Goal: Task Accomplishment & Management: Manage account settings

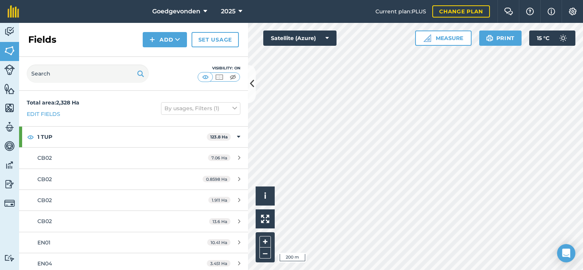
click at [492, 270] on html "Goedgevonden 2025 Current plan : PLUS Change plan Farm Chat Help Info Settings …" at bounding box center [291, 135] width 583 height 270
click at [266, 240] on button "+" at bounding box center [265, 241] width 11 height 11
click at [265, 253] on button "–" at bounding box center [265, 253] width 11 height 11
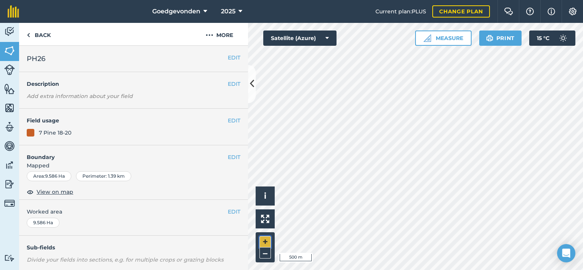
click at [268, 241] on button "+" at bounding box center [265, 241] width 11 height 11
click at [266, 241] on button "+" at bounding box center [265, 241] width 11 height 11
click at [30, 34] on link "Back" at bounding box center [38, 34] width 39 height 23
